Goal: Transaction & Acquisition: Book appointment/travel/reservation

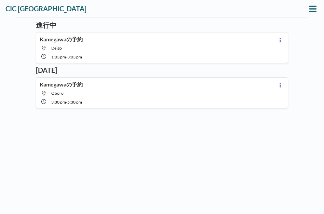
click at [313, 10] on icon at bounding box center [312, 9] width 7 height 8
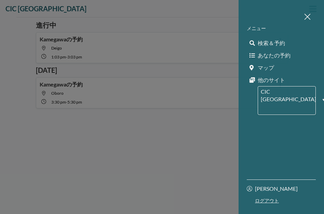
click at [285, 43] on link "検索＆予約" at bounding box center [281, 43] width 69 height 12
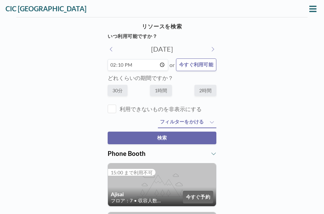
click at [214, 49] on button at bounding box center [213, 48] width 8 height 7
type input "2025年9月26日(金)"
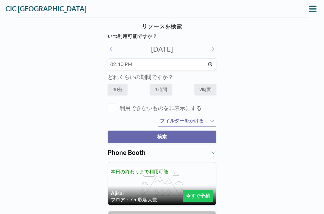
click at [183, 64] on input "14:10" at bounding box center [162, 64] width 109 height 12
type input "09:00"
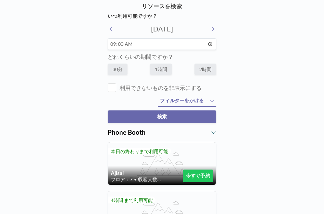
scroll to position [18, 0]
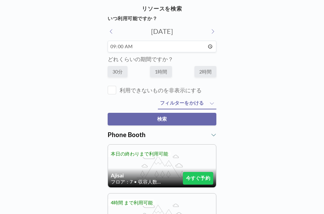
click at [165, 73] on label "1時間" at bounding box center [161, 71] width 22 height 11
radio input "true"
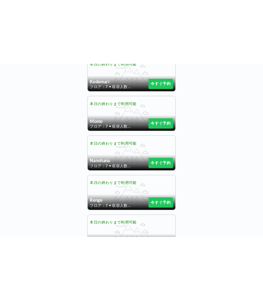
scroll to position [464, 0]
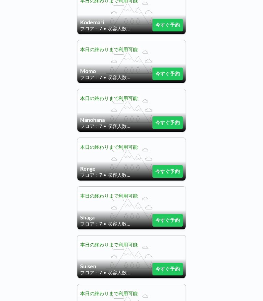
click at [126, 29] on span "収容人数：1" at bounding box center [120, 29] width 26 height 6
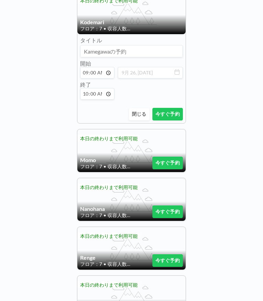
click at [131, 19] on h4 "Kodemari" at bounding box center [131, 22] width 103 height 7
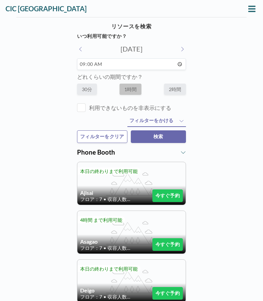
scroll to position [0, 0]
click at [172, 124] on span "フィルターをかける" at bounding box center [151, 121] width 44 height 6
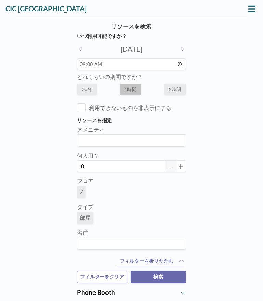
click at [183, 167] on button "+" at bounding box center [180, 167] width 10 height 12
type input "2"
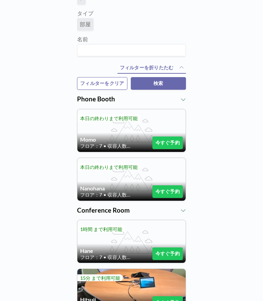
scroll to position [193, 0]
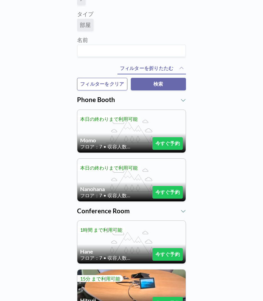
click at [171, 197] on button "今すぐ予約" at bounding box center [167, 192] width 30 height 13
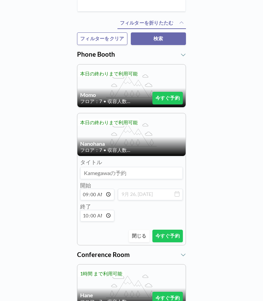
scroll to position [240, 0]
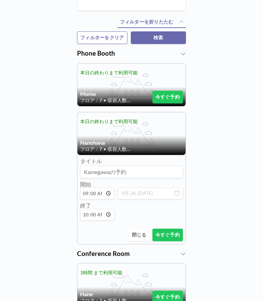
click at [173, 214] on button "今すぐ予約" at bounding box center [167, 235] width 30 height 13
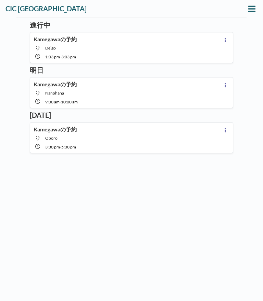
click at [256, 10] on button at bounding box center [251, 8] width 11 height 11
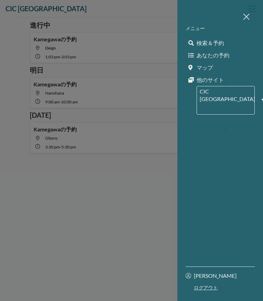
click at [221, 42] on span "検索＆予約" at bounding box center [209, 43] width 27 height 7
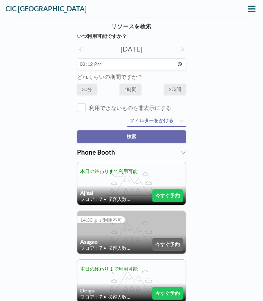
click at [162, 63] on input "14:12" at bounding box center [131, 64] width 109 height 12
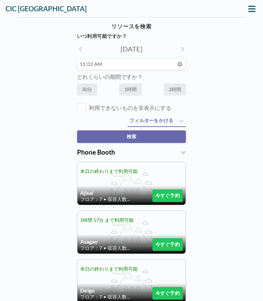
type input "11:00"
click at [137, 90] on label "1時間" at bounding box center [130, 89] width 22 height 11
radio input "true"
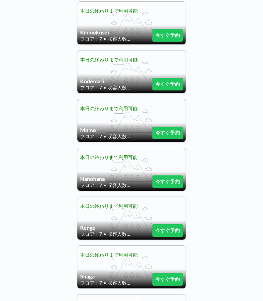
scroll to position [405, 0]
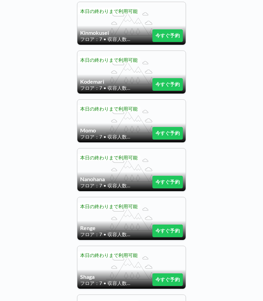
click at [176, 183] on button "今すぐ予約" at bounding box center [167, 182] width 30 height 13
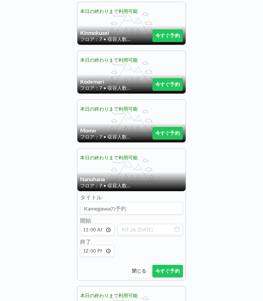
click at [170, 214] on button "今すぐ予約" at bounding box center [167, 271] width 30 height 13
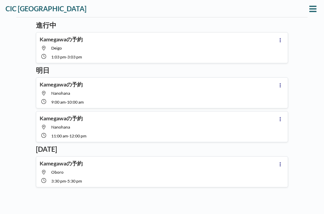
click at [313, 7] on icon at bounding box center [312, 9] width 7 height 8
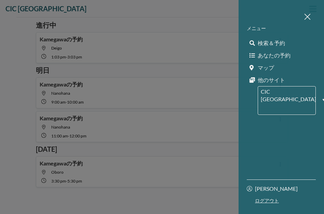
click at [285, 44] on link "検索＆予約" at bounding box center [281, 43] width 69 height 12
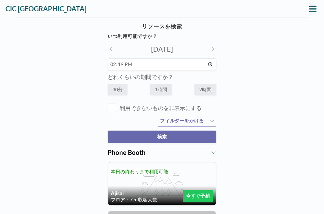
click at [202, 64] on input "14:19" at bounding box center [162, 64] width 109 height 12
type input "15:00"
click at [203, 91] on label "2時間" at bounding box center [205, 89] width 22 height 11
radio input "true"
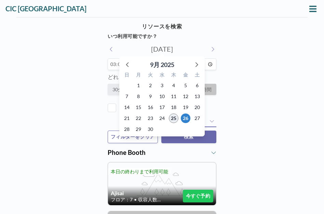
click at [173, 118] on span "25" at bounding box center [174, 118] width 10 height 10
type input "2025年9月25日(木)"
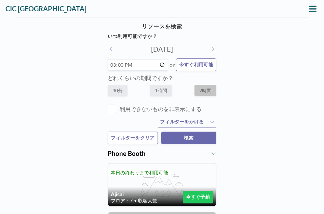
click at [152, 64] on input "15:00" at bounding box center [138, 65] width 60 height 12
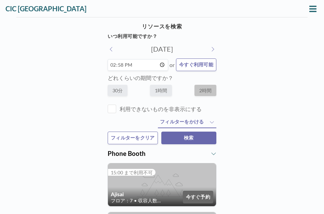
type input "14:40"
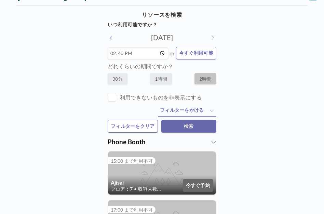
scroll to position [12, 0]
click at [202, 80] on label "2時間" at bounding box center [205, 78] width 22 height 11
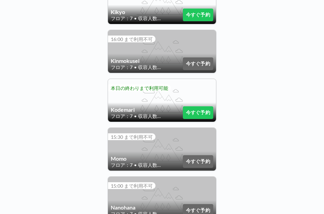
scroll to position [384, 0]
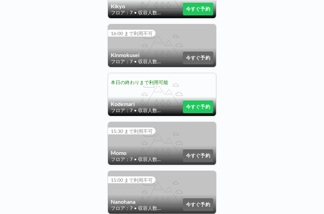
click at [207, 105] on button "今すぐ予約" at bounding box center [198, 106] width 30 height 13
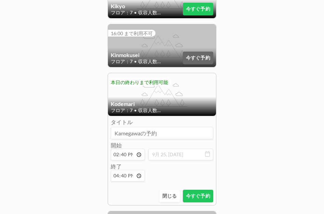
click at [206, 199] on button "今すぐ予約" at bounding box center [198, 196] width 30 height 13
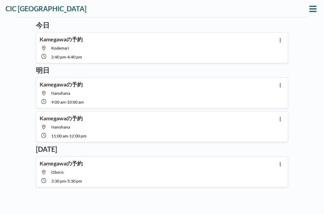
click at [311, 12] on icon at bounding box center [312, 9] width 7 height 8
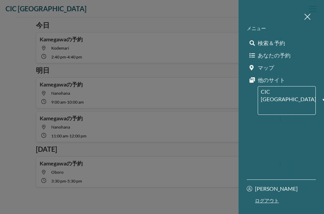
click at [284, 44] on span "検索＆予約" at bounding box center [271, 43] width 27 height 7
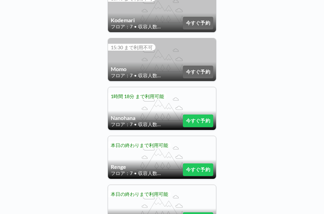
scroll to position [468, 0]
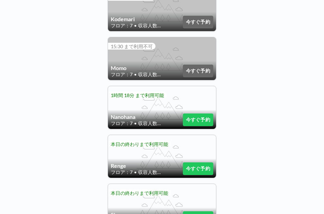
click at [202, 121] on button "今すぐ予約" at bounding box center [198, 119] width 30 height 13
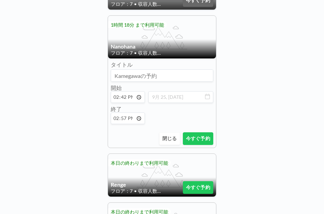
scroll to position [540, 0]
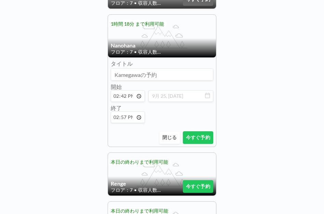
click at [134, 121] on input "14:57" at bounding box center [128, 117] width 34 height 12
type input "16:00"
click at [202, 139] on button "今すぐ予約" at bounding box center [198, 137] width 30 height 13
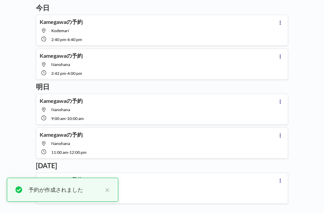
scroll to position [16, 0]
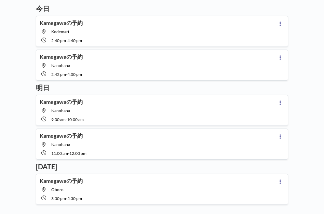
click at [250, 25] on div "Kamegawaの予約 Kodemari 2:40 PM - 4:40 PM" at bounding box center [158, 31] width 237 height 24
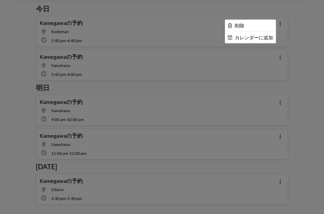
click at [308, 42] on div at bounding box center [162, 107] width 324 height 214
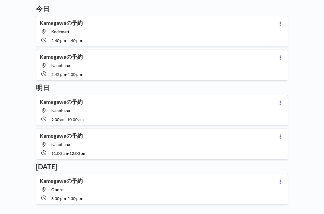
click at [281, 23] on icon at bounding box center [280, 24] width 3 height 4
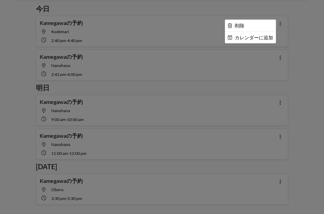
click at [253, 18] on div at bounding box center [162, 107] width 324 height 214
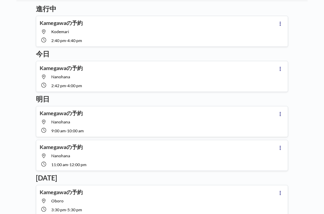
scroll to position [0, 0]
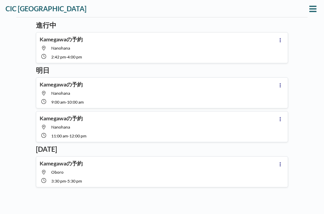
click at [310, 10] on icon at bounding box center [312, 9] width 7 height 8
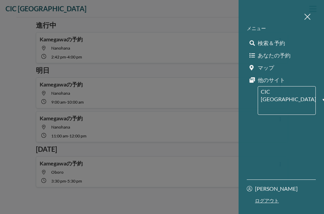
click at [286, 43] on link "検索＆予約" at bounding box center [281, 43] width 69 height 12
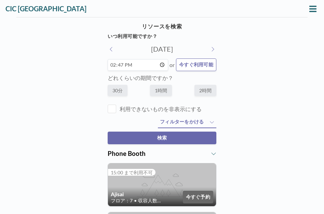
click at [156, 67] on input "14:47" at bounding box center [138, 65] width 60 height 12
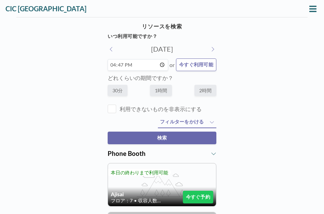
type input "16:00"
click at [166, 91] on label "1時間" at bounding box center [161, 90] width 22 height 11
radio input "true"
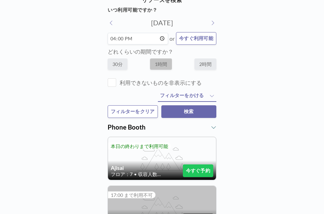
scroll to position [27, 0]
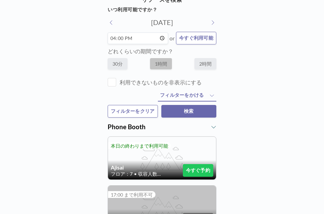
click at [166, 65] on label "1時間" at bounding box center [161, 63] width 22 height 11
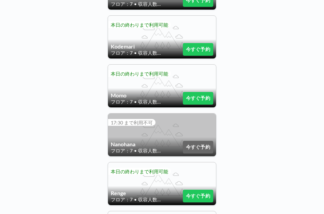
scroll to position [442, 0]
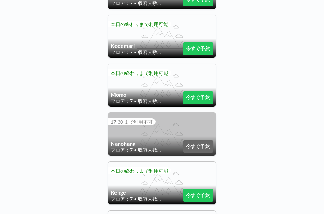
click at [203, 98] on button "今すぐ予約" at bounding box center [198, 97] width 30 height 13
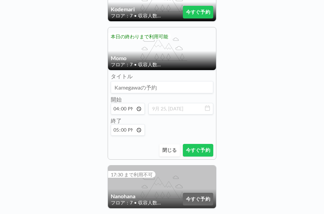
scroll to position [484, 0]
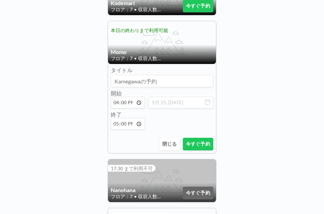
click at [200, 145] on button "今すぐ予約" at bounding box center [198, 144] width 30 height 13
